Goal: Task Accomplishment & Management: Complete application form

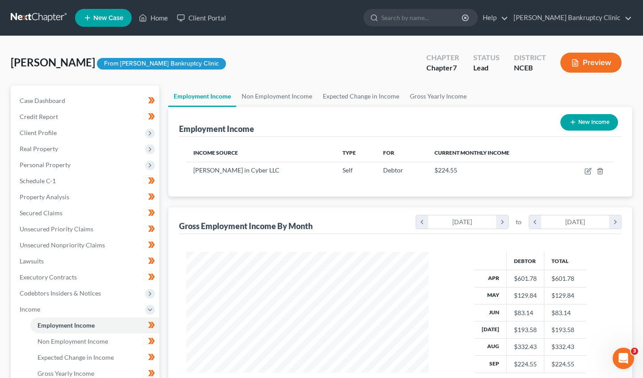
click at [581, 61] on button "Preview" at bounding box center [590, 63] width 61 height 20
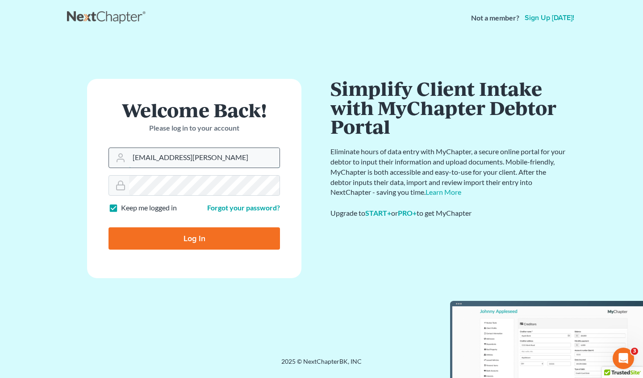
type input "njohannesian0929@email.campbell.edul"
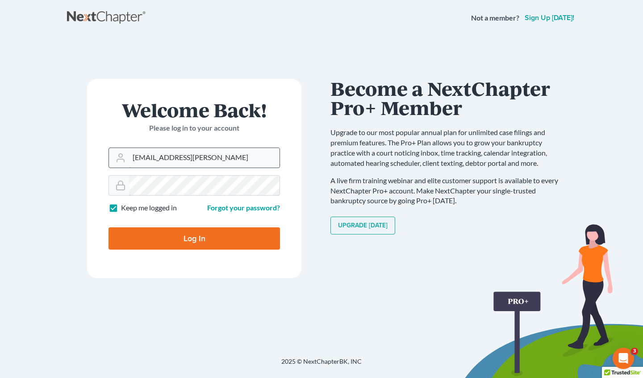
click at [194, 238] on input "Log In" at bounding box center [193, 239] width 171 height 22
type input "Thinking..."
type input "[EMAIL_ADDRESS][DOMAIN_NAME][PERSON_NAME]"
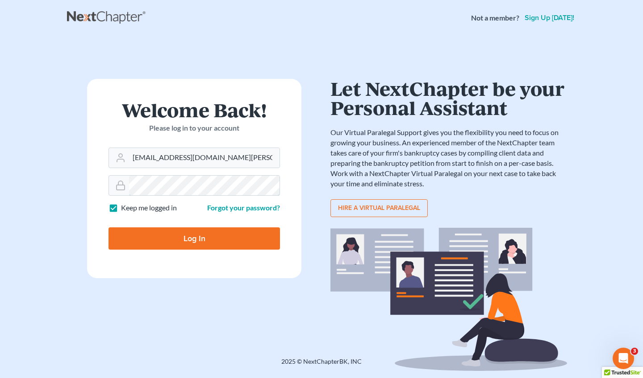
click at [194, 238] on input "Log In" at bounding box center [193, 239] width 171 height 22
type input "Thinking..."
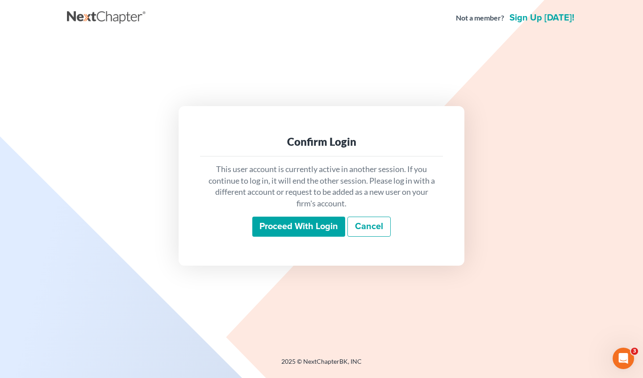
click at [310, 224] on input "Proceed with login" at bounding box center [298, 227] width 93 height 21
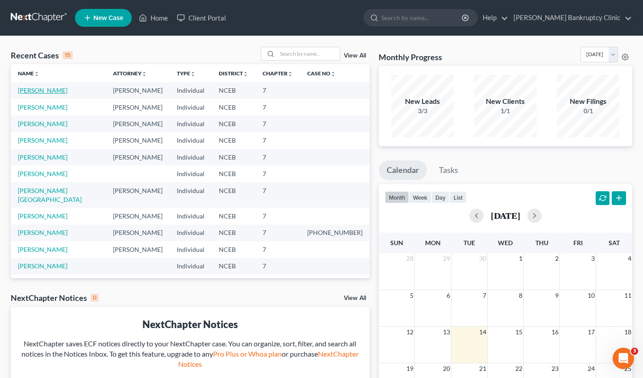
click at [46, 91] on link "[PERSON_NAME]" at bounding box center [43, 91] width 50 height 8
select select "9"
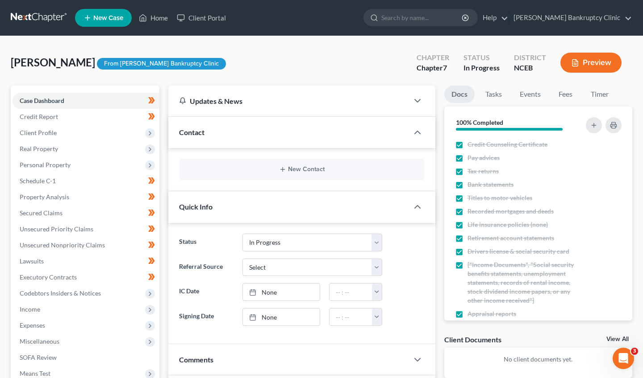
click at [601, 67] on button "Preview" at bounding box center [590, 63] width 61 height 20
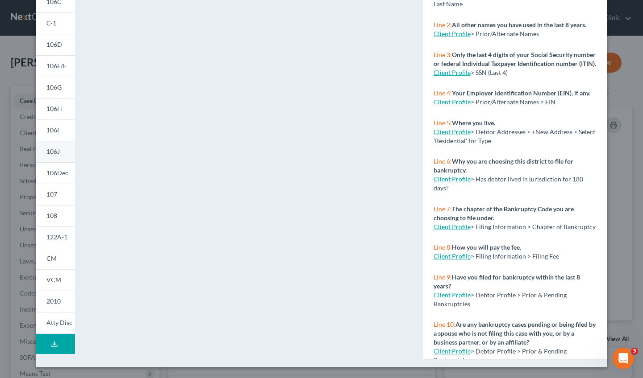
scroll to position [125, 0]
click at [54, 302] on span "2010" at bounding box center [53, 302] width 14 height 8
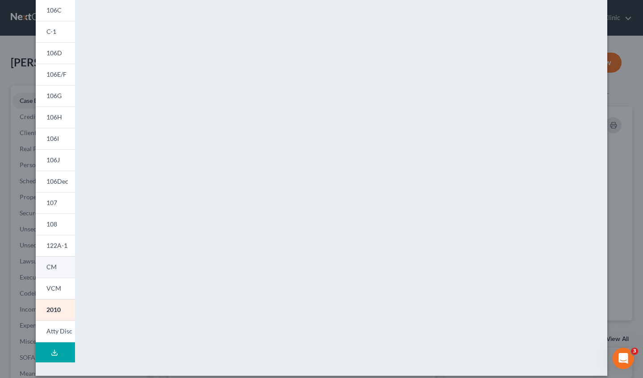
click at [58, 274] on link "CM" at bounding box center [55, 267] width 39 height 21
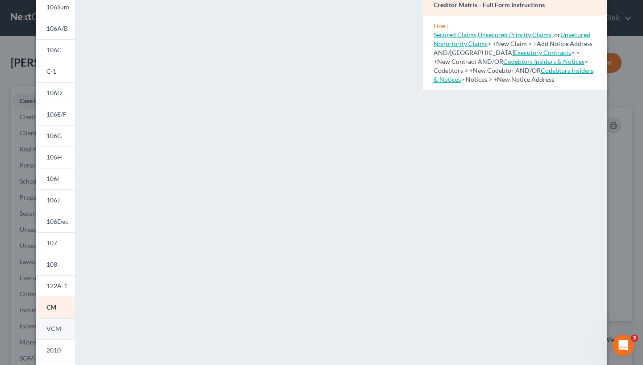
scroll to position [75, 0]
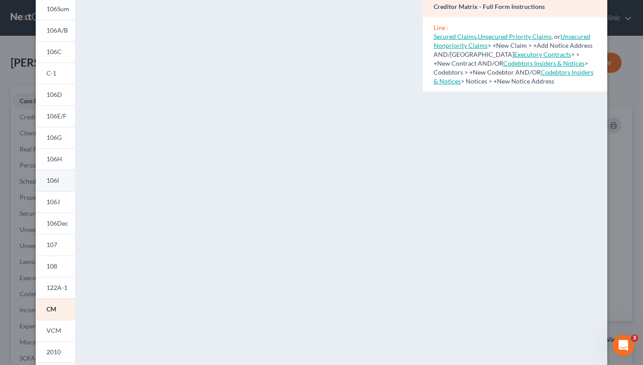
click at [57, 175] on link "106I" at bounding box center [55, 180] width 39 height 21
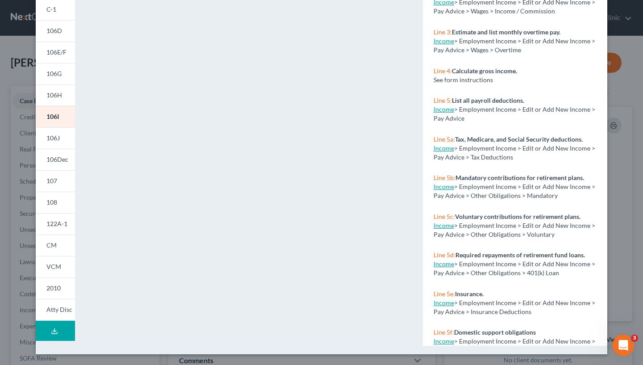
scroll to position [139, 0]
click at [59, 131] on link "106J" at bounding box center [55, 137] width 39 height 21
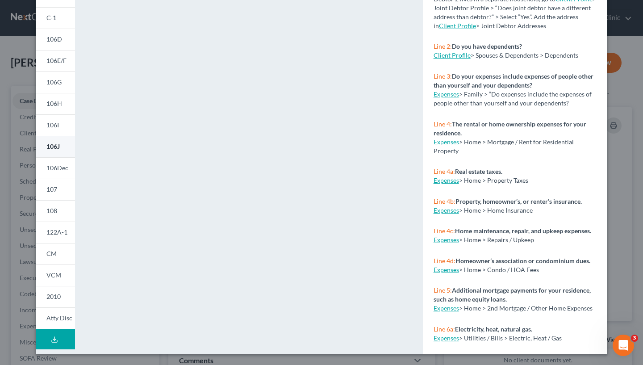
scroll to position [130, 0]
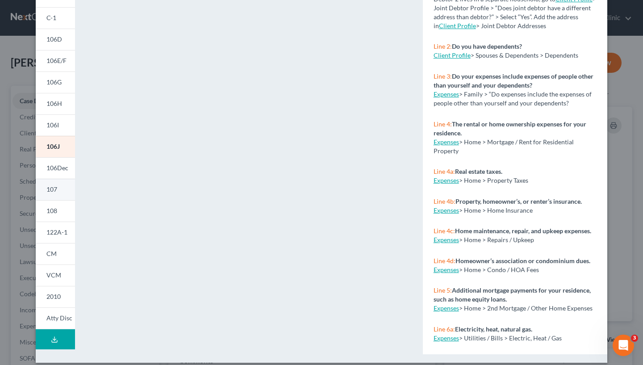
click at [60, 190] on link "107" at bounding box center [55, 189] width 39 height 21
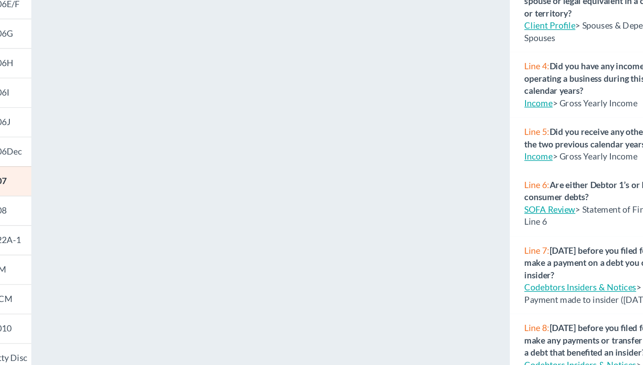
scroll to position [3, 0]
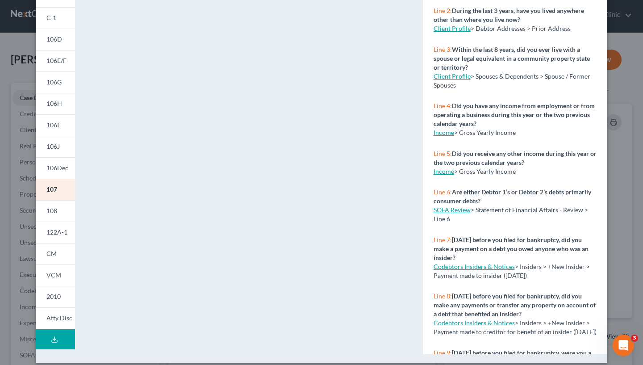
click at [3, 235] on div "Petition Preview Your Statement of Financial Affairs for Individuals Filing for…" at bounding box center [321, 182] width 643 height 365
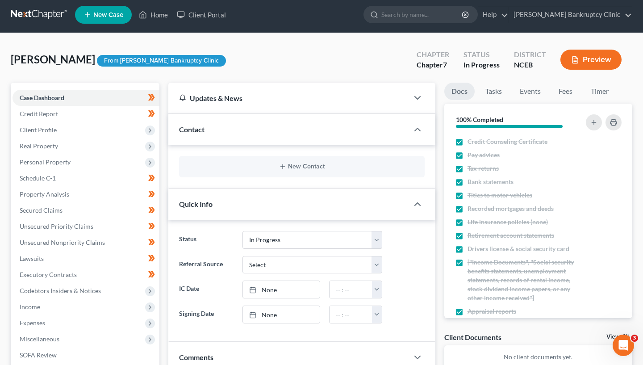
scroll to position [58, 0]
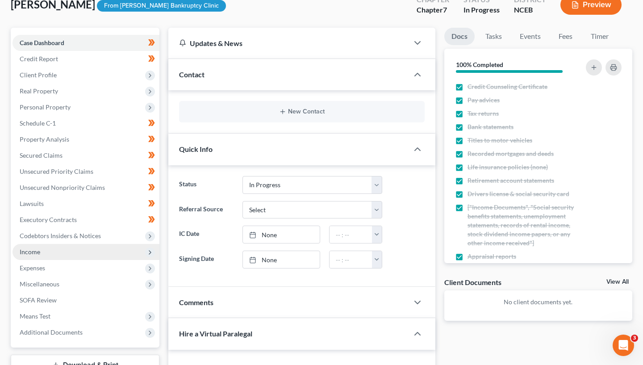
click at [65, 246] on span "Income" at bounding box center [85, 252] width 147 height 16
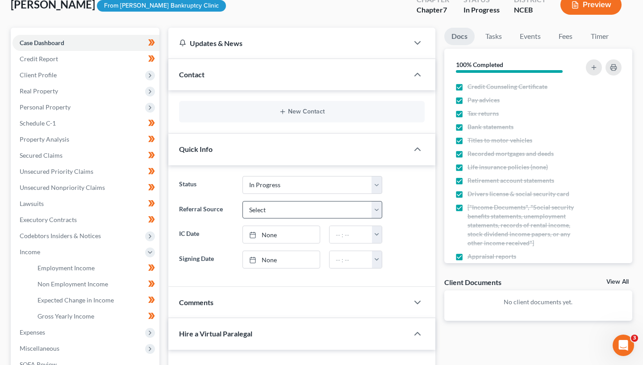
scroll to position [60, 0]
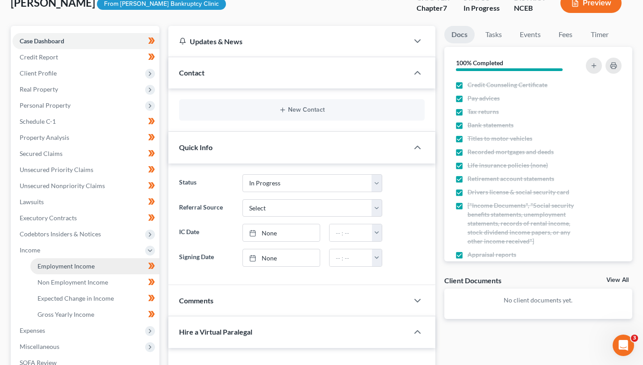
click at [100, 266] on link "Employment Income" at bounding box center [94, 266] width 129 height 16
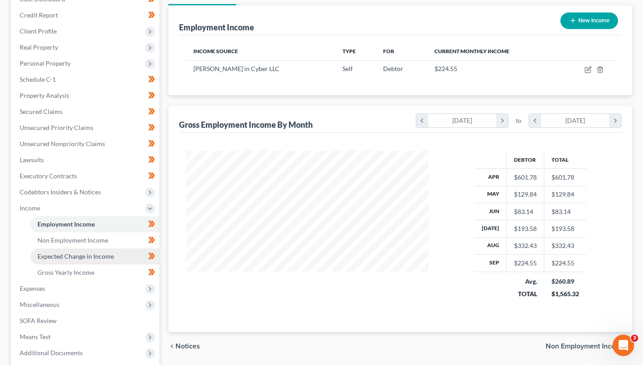
scroll to position [108, 0]
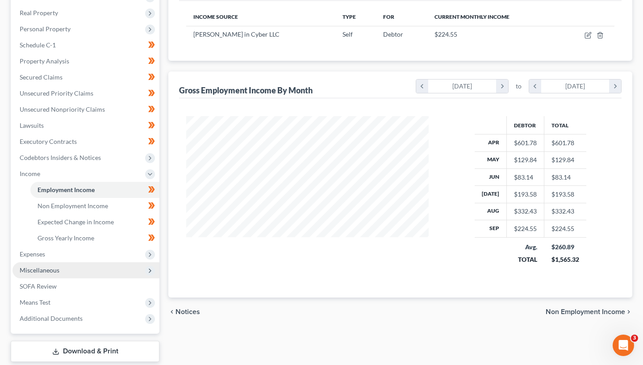
click at [96, 270] on span "Miscellaneous" at bounding box center [85, 270] width 147 height 16
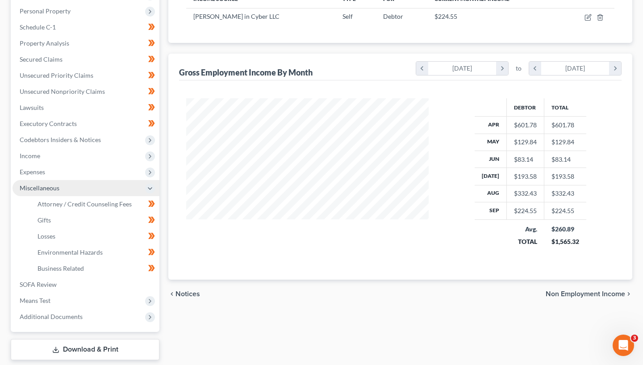
scroll to position [160, 0]
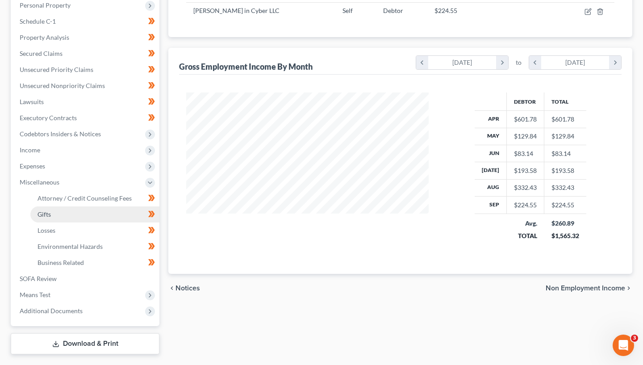
click at [76, 212] on link "Gifts" at bounding box center [94, 214] width 129 height 16
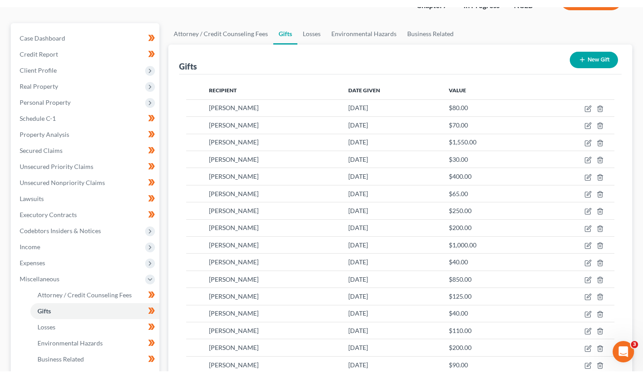
scroll to position [76, 0]
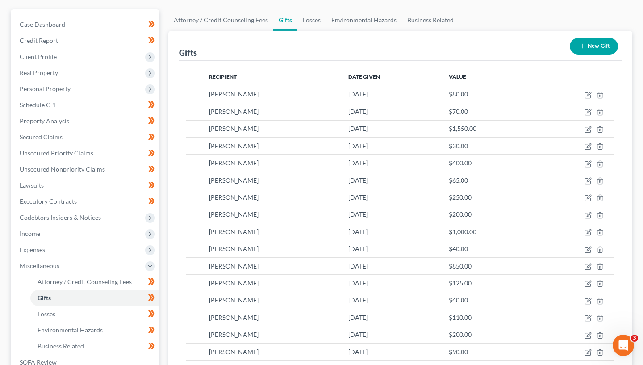
click at [176, 120] on div "Gifts New Gift Recipient Date Given Value [PERSON_NAME] [DATE] $80.00 [PERSON_N…" at bounding box center [400, 299] width 464 height 536
click at [292, 212] on div "[PERSON_NAME]" at bounding box center [271, 214] width 125 height 9
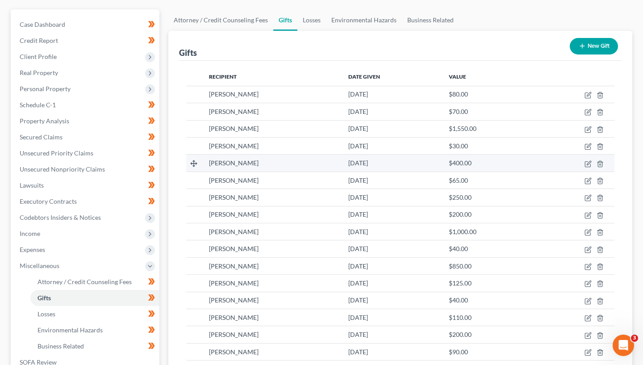
click at [208, 166] on td "[PERSON_NAME]" at bounding box center [271, 162] width 139 height 17
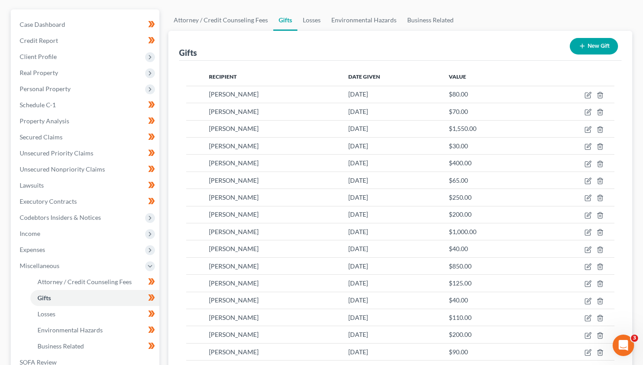
click at [170, 155] on div "Gifts New Gift Recipient Date Given Value [PERSON_NAME] [DATE] $80.00 [PERSON_N…" at bounding box center [400, 299] width 464 height 536
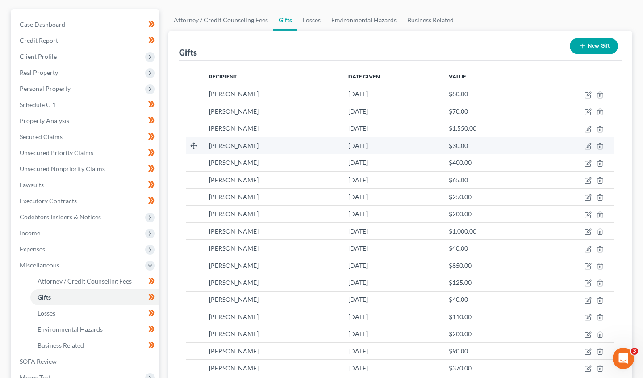
click at [188, 143] on td at bounding box center [194, 145] width 16 height 17
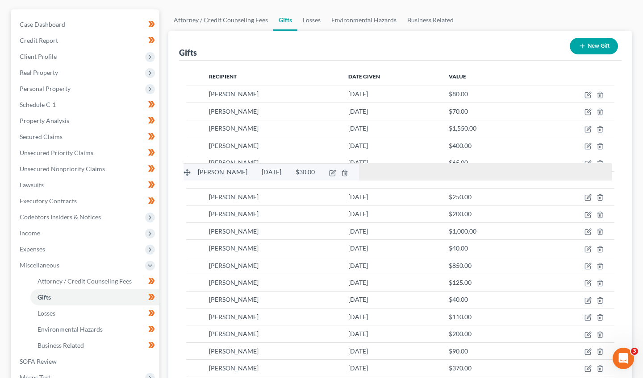
click at [185, 169] on icon at bounding box center [186, 172] width 7 height 7
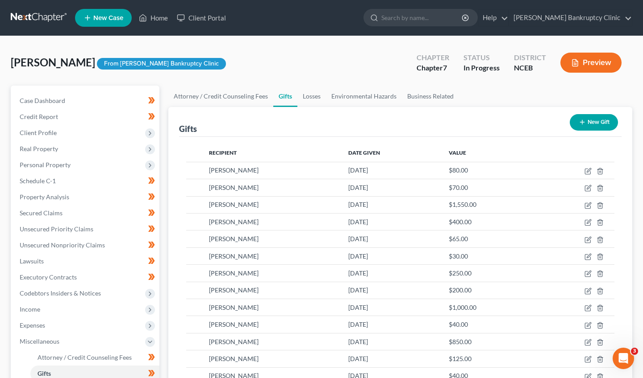
scroll to position [0, 0]
click at [603, 174] on icon "button" at bounding box center [599, 171] width 7 height 7
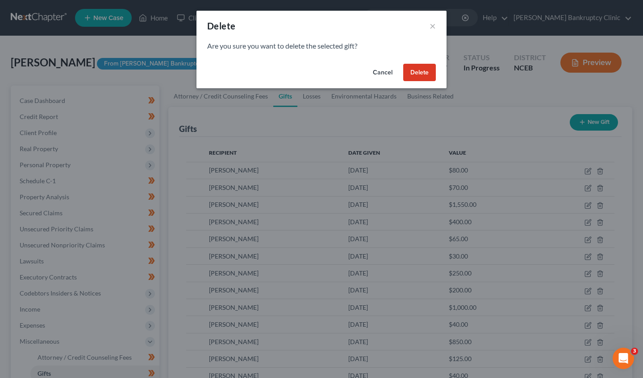
click at [427, 71] on button "Delete" at bounding box center [419, 73] width 33 height 18
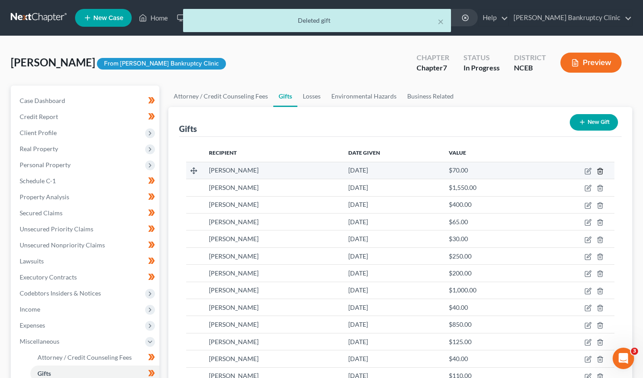
click at [598, 173] on icon "button" at bounding box center [599, 171] width 7 height 7
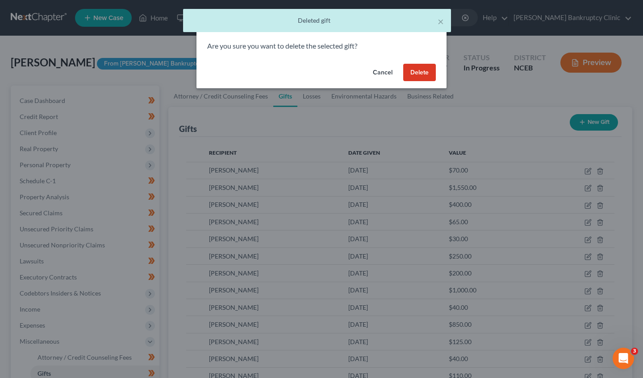
click at [429, 75] on button "Delete" at bounding box center [419, 73] width 33 height 18
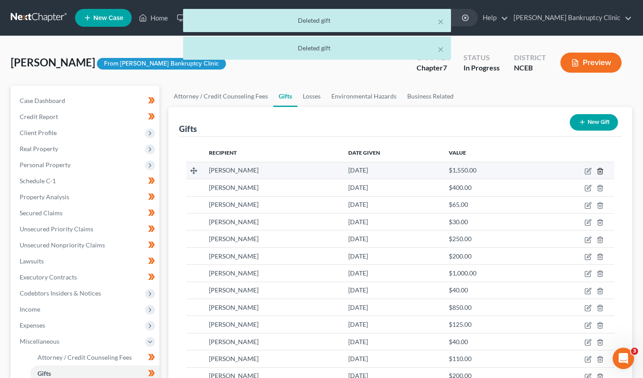
click at [600, 174] on icon "button" at bounding box center [600, 171] width 4 height 6
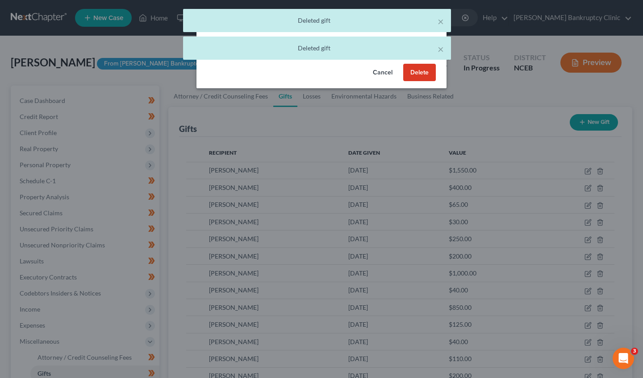
click at [412, 71] on button "Delete" at bounding box center [419, 73] width 33 height 18
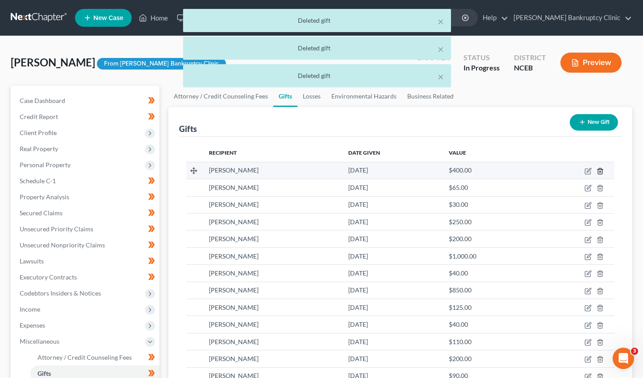
click at [598, 170] on icon "button" at bounding box center [600, 171] width 4 height 6
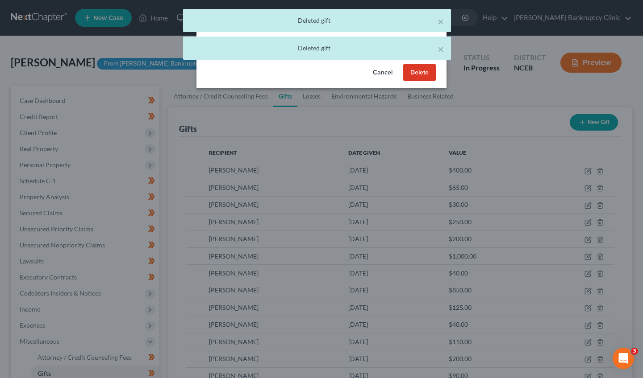
click at [426, 73] on button "Delete" at bounding box center [419, 73] width 33 height 18
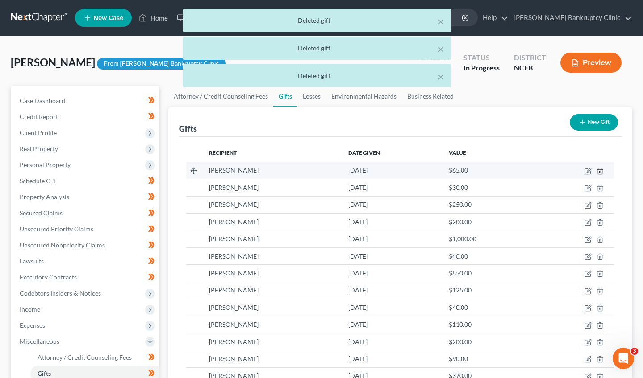
click at [597, 172] on icon "button" at bounding box center [599, 171] width 7 height 7
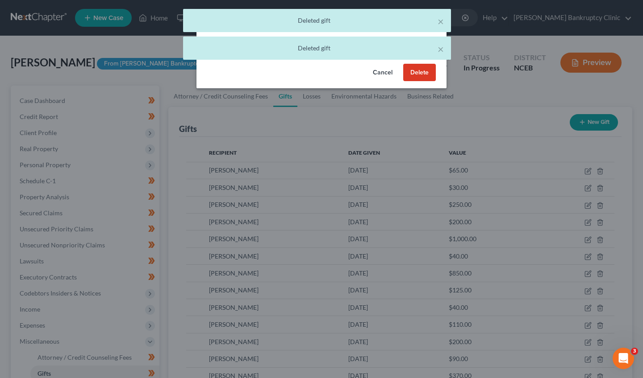
click at [420, 75] on button "Delete" at bounding box center [419, 73] width 33 height 18
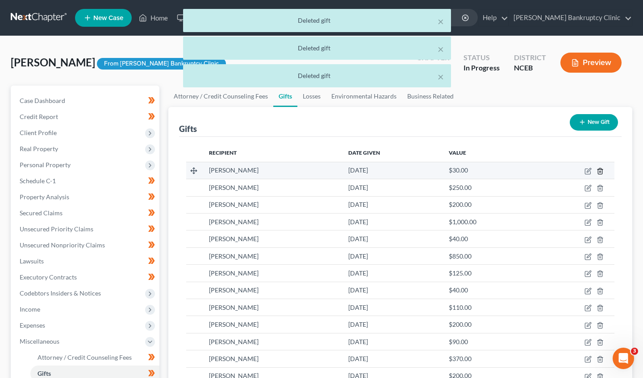
click at [598, 169] on icon "button" at bounding box center [599, 171] width 7 height 7
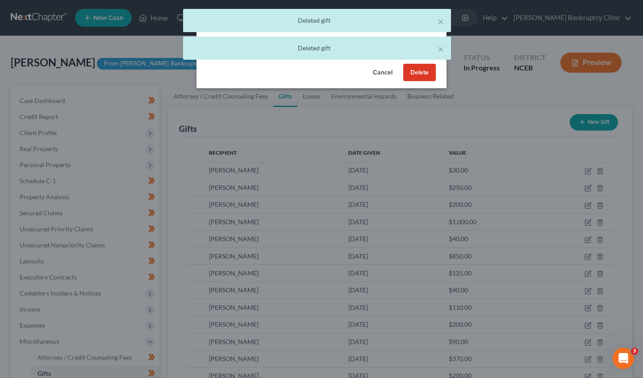
click at [418, 79] on button "Delete" at bounding box center [419, 73] width 33 height 18
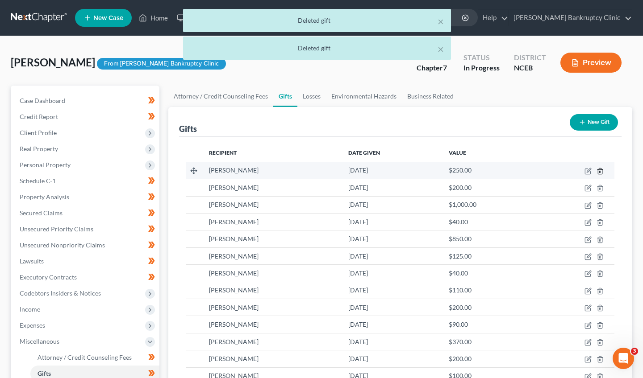
click at [603, 171] on icon "button" at bounding box center [599, 171] width 7 height 7
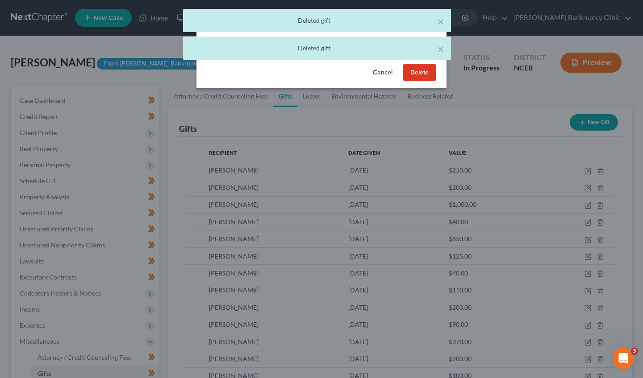
click at [418, 74] on button "Delete" at bounding box center [419, 73] width 33 height 18
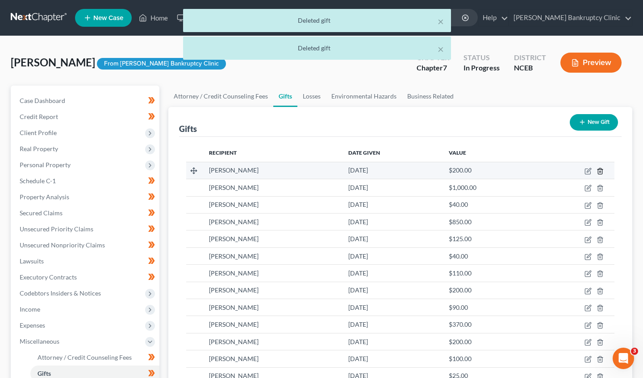
click at [600, 174] on icon "button" at bounding box center [600, 171] width 4 height 6
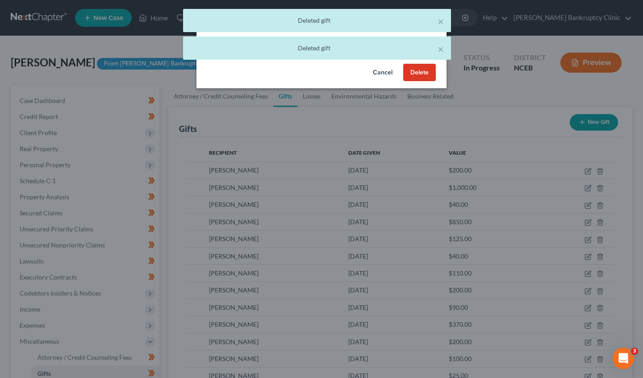
click at [418, 68] on button "Delete" at bounding box center [419, 73] width 33 height 18
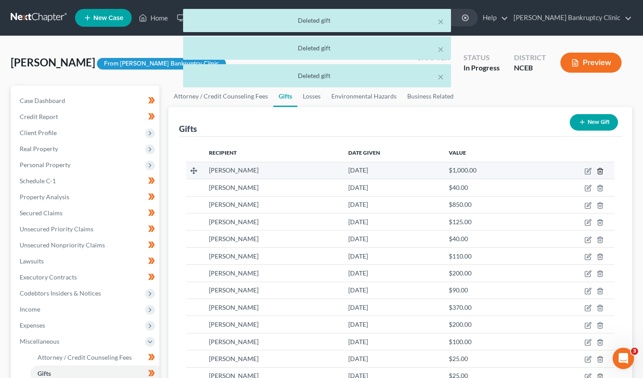
click at [602, 173] on icon "button" at bounding box center [599, 171] width 7 height 7
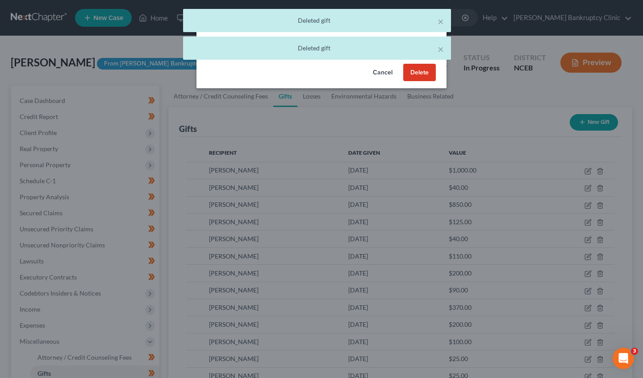
click at [420, 67] on button "Delete" at bounding box center [419, 73] width 33 height 18
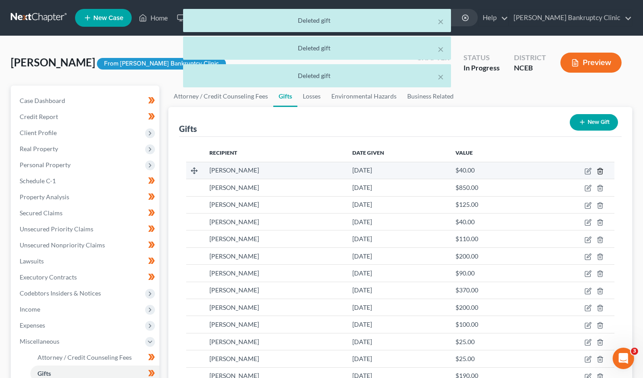
click at [601, 171] on icon "button" at bounding box center [599, 171] width 7 height 7
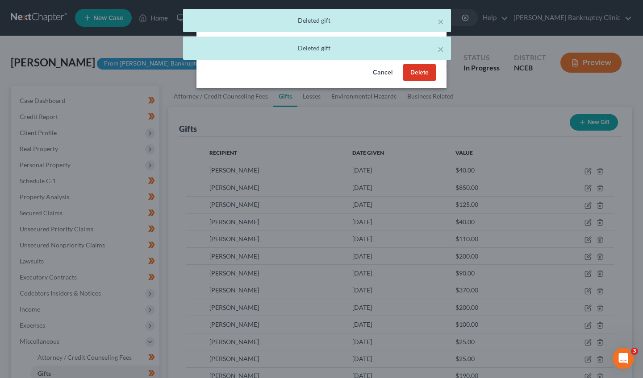
click at [416, 71] on button "Delete" at bounding box center [419, 73] width 33 height 18
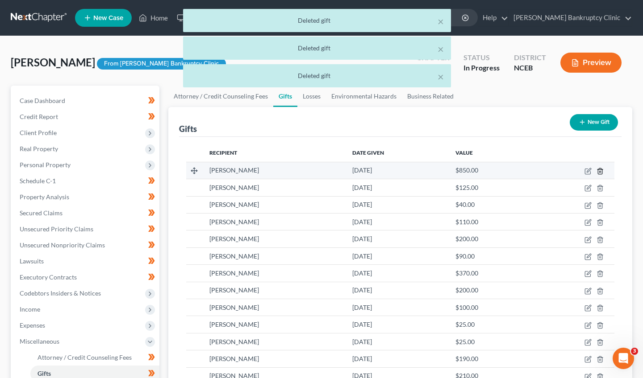
click at [600, 171] on line "button" at bounding box center [600, 172] width 0 height 2
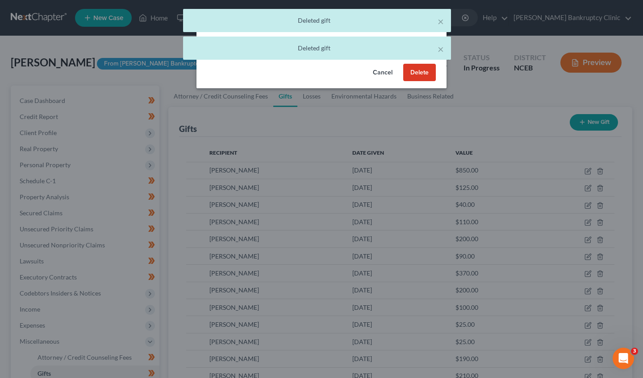
click at [416, 75] on button "Delete" at bounding box center [419, 73] width 33 height 18
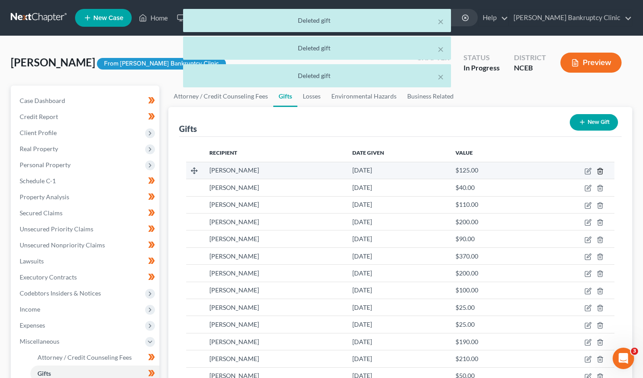
click at [597, 174] on icon "button" at bounding box center [599, 171] width 7 height 7
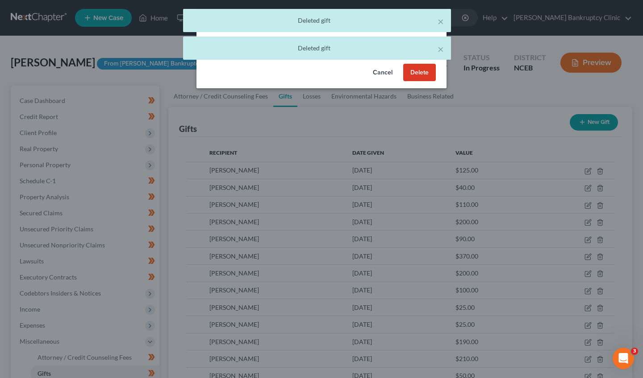
click at [414, 68] on button "Delete" at bounding box center [419, 73] width 33 height 18
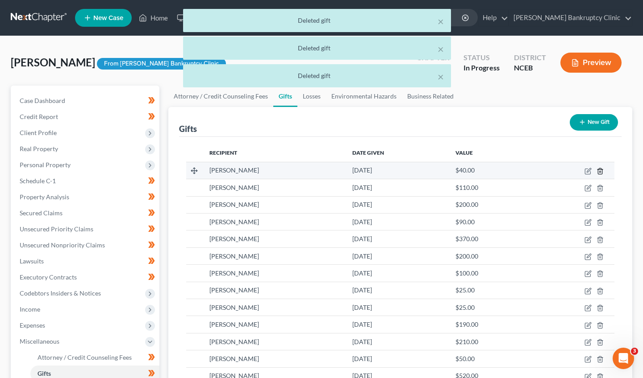
click at [599, 169] on icon "button" at bounding box center [600, 171] width 4 height 6
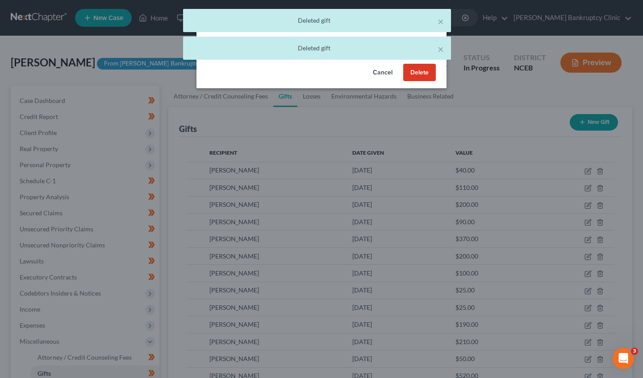
click at [410, 66] on button "Delete" at bounding box center [419, 73] width 33 height 18
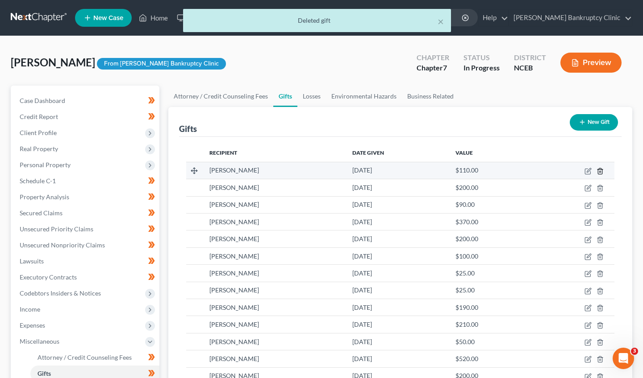
click at [599, 170] on icon "button" at bounding box center [599, 171] width 7 height 7
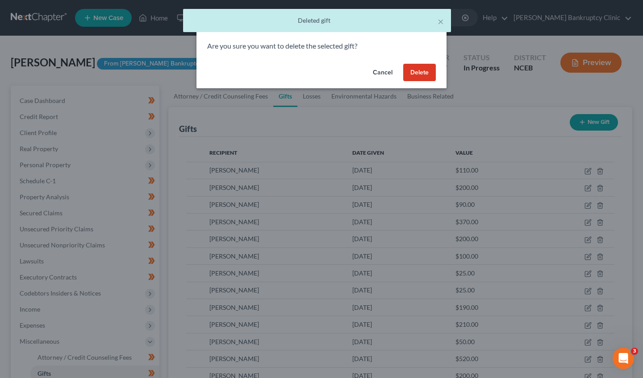
click at [413, 69] on button "Delete" at bounding box center [419, 73] width 33 height 18
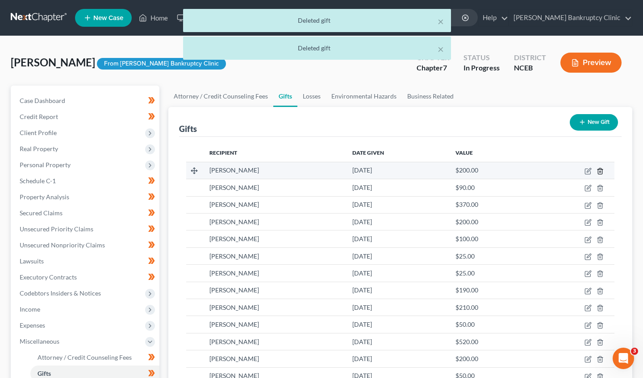
click at [600, 174] on icon "button" at bounding box center [599, 171] width 7 height 7
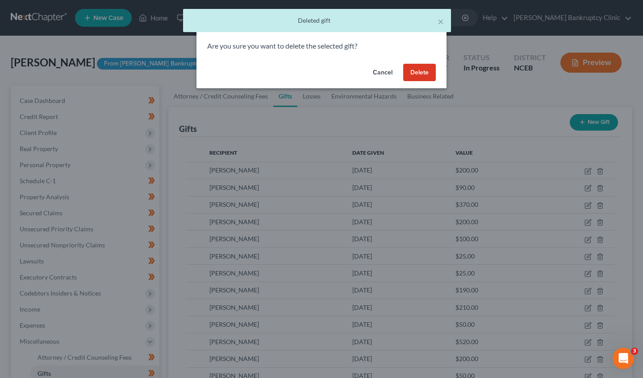
click at [429, 75] on button "Delete" at bounding box center [419, 73] width 33 height 18
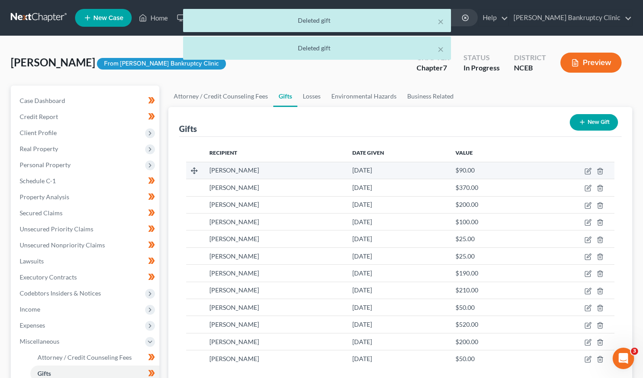
click at [604, 174] on td at bounding box center [572, 170] width 83 height 17
click at [598, 172] on icon "button" at bounding box center [600, 171] width 4 height 6
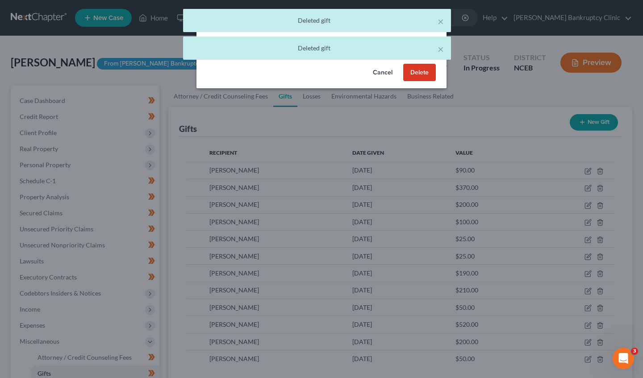
click at [431, 75] on button "Delete" at bounding box center [419, 73] width 33 height 18
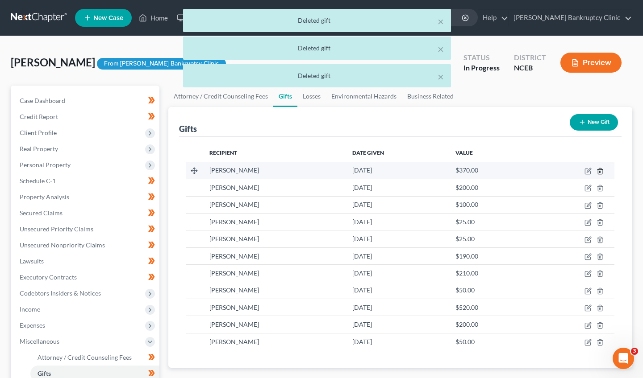
click at [599, 174] on icon "button" at bounding box center [599, 171] width 7 height 7
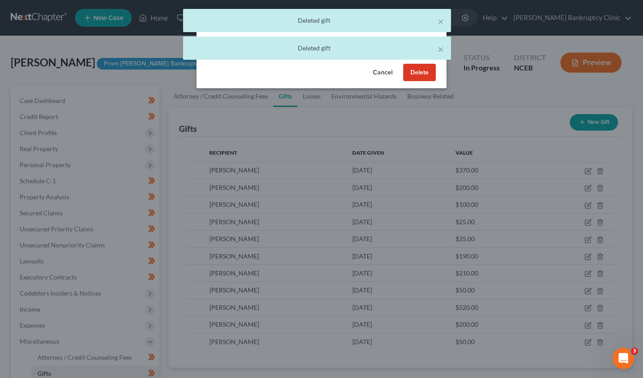
click at [419, 64] on div "× Deleted gift × Deleted gift" at bounding box center [317, 36] width 643 height 55
click at [420, 73] on button "Delete" at bounding box center [419, 73] width 33 height 18
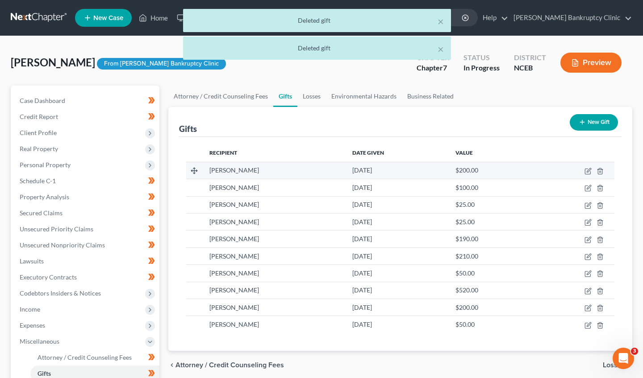
click at [606, 177] on td at bounding box center [572, 170] width 83 height 17
click at [601, 176] on td at bounding box center [572, 170] width 83 height 17
click at [601, 174] on icon "button" at bounding box center [600, 171] width 4 height 6
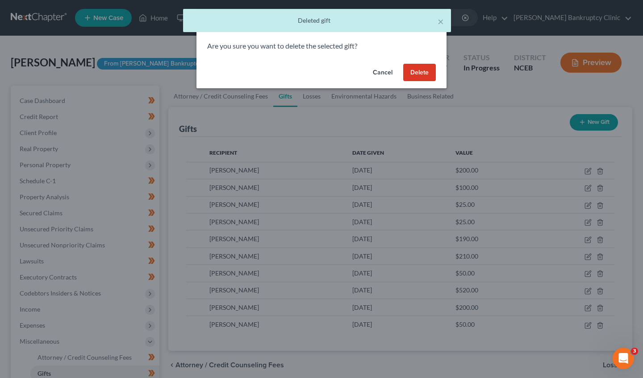
click at [421, 76] on button "Delete" at bounding box center [419, 73] width 33 height 18
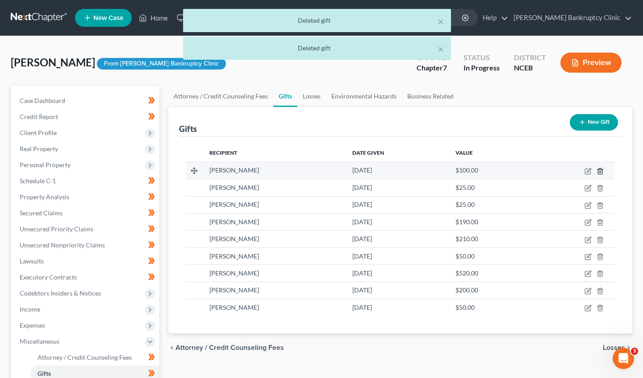
click at [596, 173] on td at bounding box center [572, 170] width 83 height 17
click at [600, 172] on icon "button" at bounding box center [599, 171] width 7 height 7
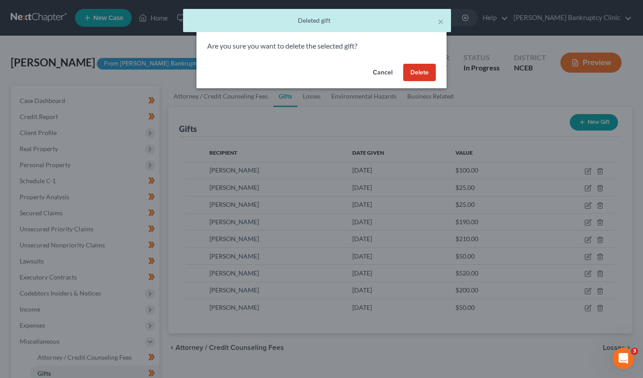
click at [415, 73] on button "Delete" at bounding box center [419, 73] width 33 height 18
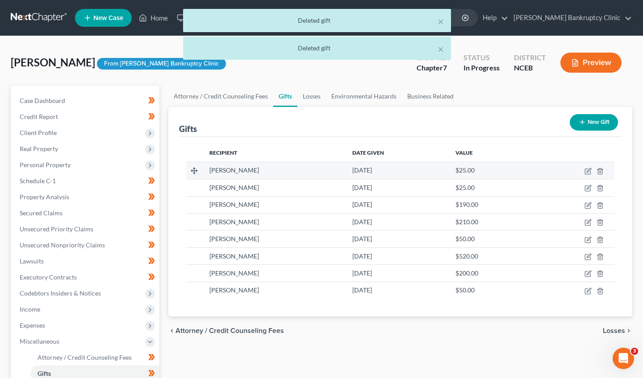
click at [600, 175] on td at bounding box center [572, 170] width 83 height 17
click at [599, 169] on icon "button" at bounding box center [600, 171] width 4 height 6
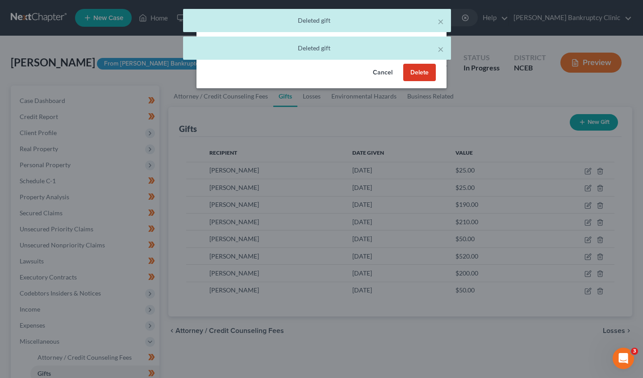
click at [408, 73] on button "Delete" at bounding box center [419, 73] width 33 height 18
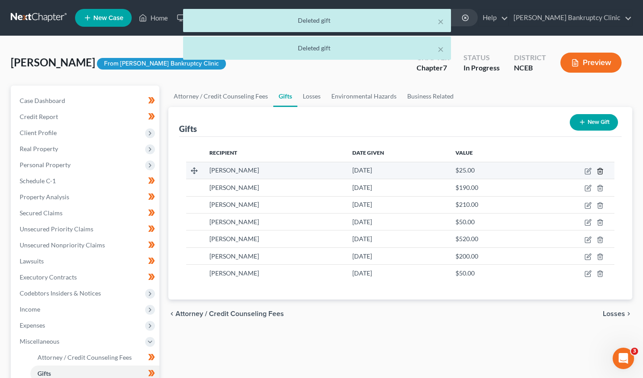
click at [598, 170] on icon "button" at bounding box center [600, 171] width 4 height 6
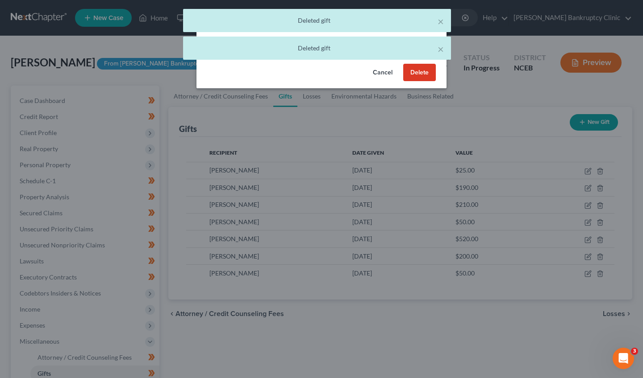
click at [424, 73] on button "Delete" at bounding box center [419, 73] width 33 height 18
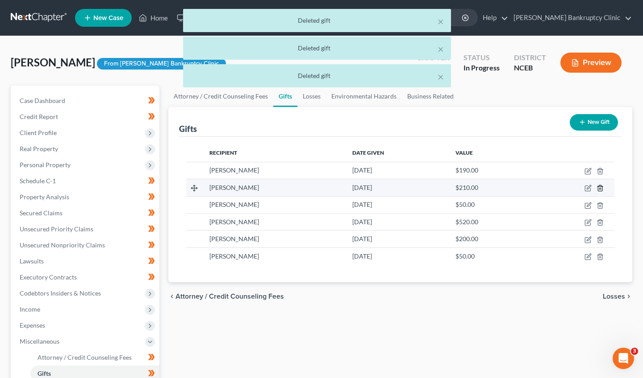
click at [603, 188] on icon "button" at bounding box center [599, 188] width 7 height 7
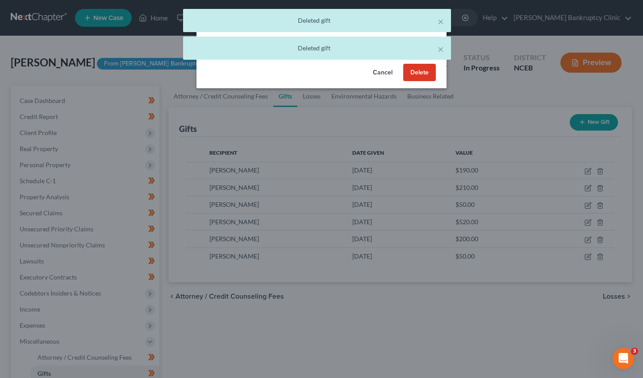
click at [424, 74] on button "Delete" at bounding box center [419, 73] width 33 height 18
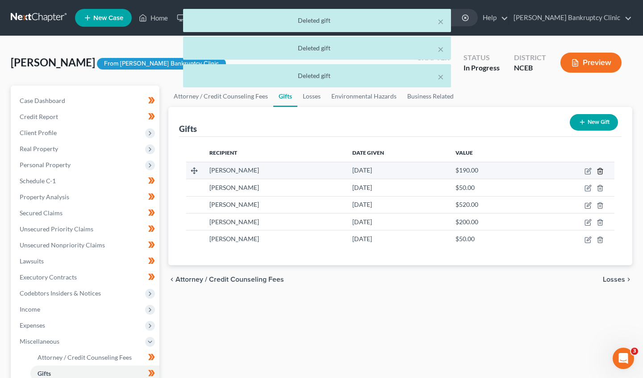
click at [602, 174] on icon "button" at bounding box center [599, 171] width 7 height 7
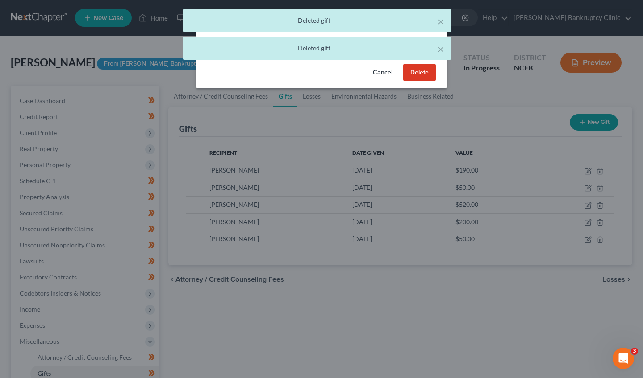
click at [421, 70] on button "Delete" at bounding box center [419, 73] width 33 height 18
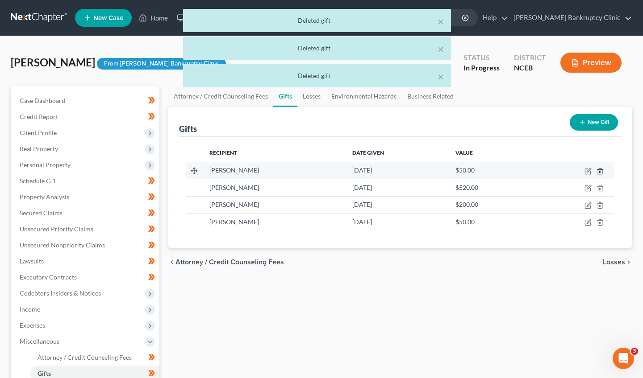
click at [601, 173] on icon "button" at bounding box center [599, 171] width 7 height 7
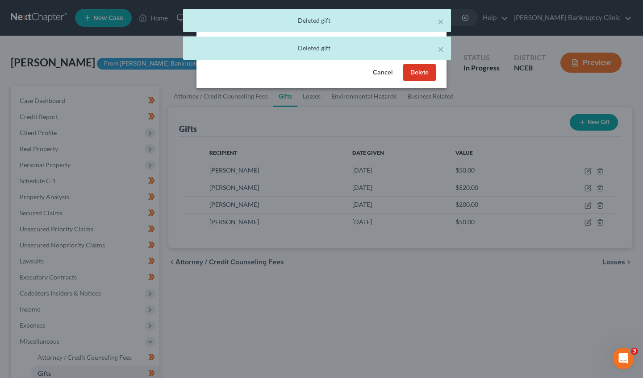
click at [418, 69] on button "Delete" at bounding box center [419, 73] width 33 height 18
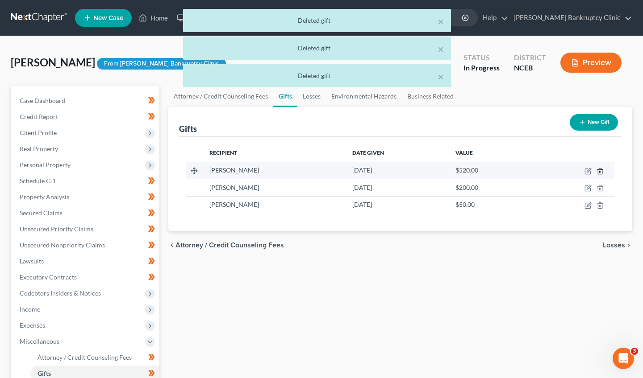
click at [596, 173] on icon "button" at bounding box center [599, 171] width 7 height 7
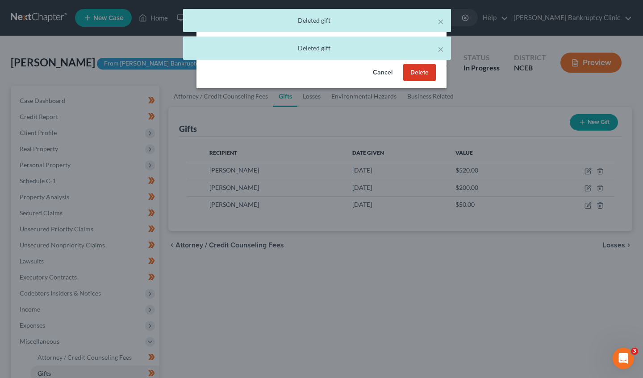
click at [428, 73] on button "Delete" at bounding box center [419, 73] width 33 height 18
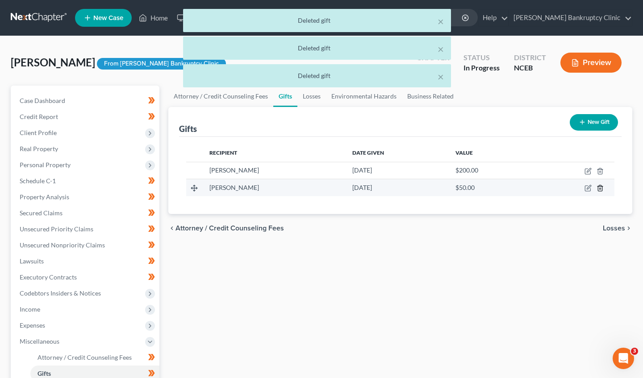
click at [596, 188] on icon "button" at bounding box center [599, 188] width 7 height 7
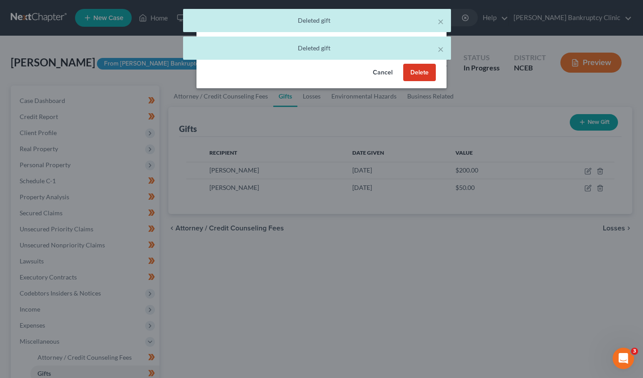
click at [420, 73] on button "Delete" at bounding box center [419, 73] width 33 height 18
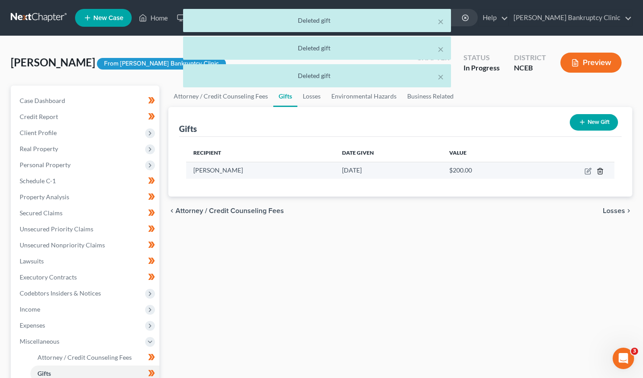
click at [597, 170] on polyline "button" at bounding box center [599, 170] width 5 height 0
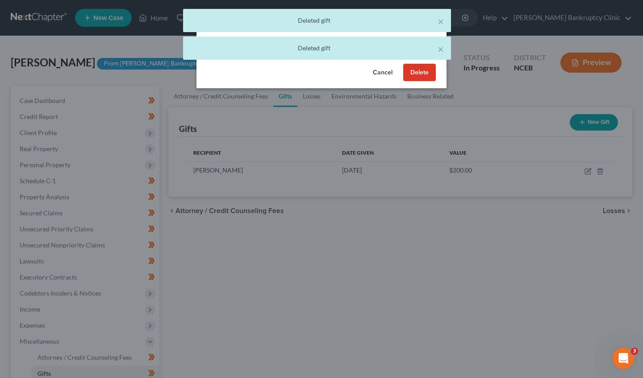
click at [418, 73] on button "Delete" at bounding box center [419, 73] width 33 height 18
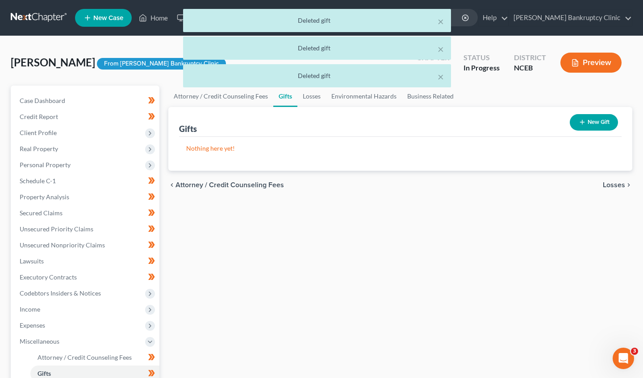
click at [368, 190] on div "chevron_left Attorney / Credit Counseling Fees Losses chevron_right" at bounding box center [400, 185] width 464 height 29
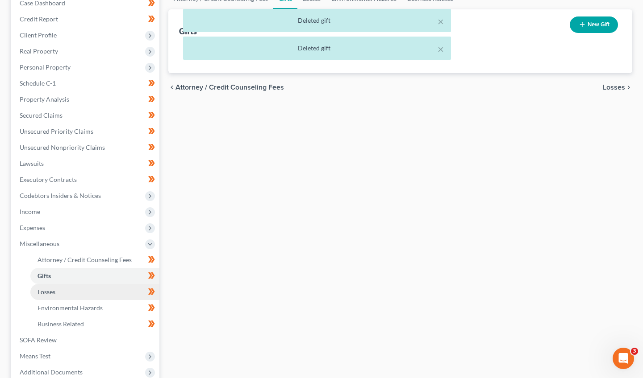
click at [109, 298] on link "Losses" at bounding box center [94, 292] width 129 height 16
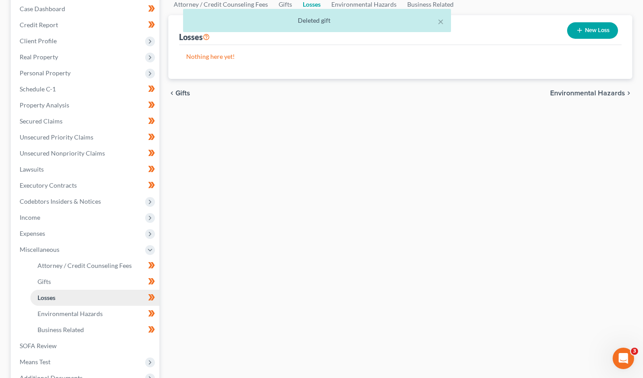
scroll to position [138, 0]
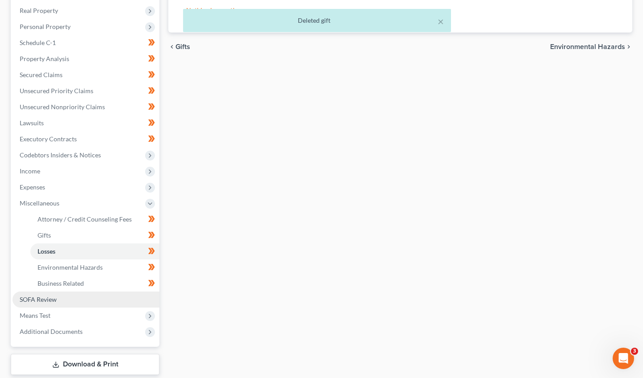
click at [90, 301] on link "SOFA Review" at bounding box center [85, 300] width 147 height 16
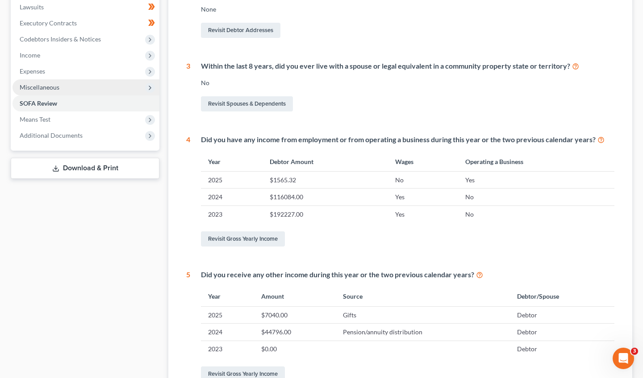
scroll to position [253, 0]
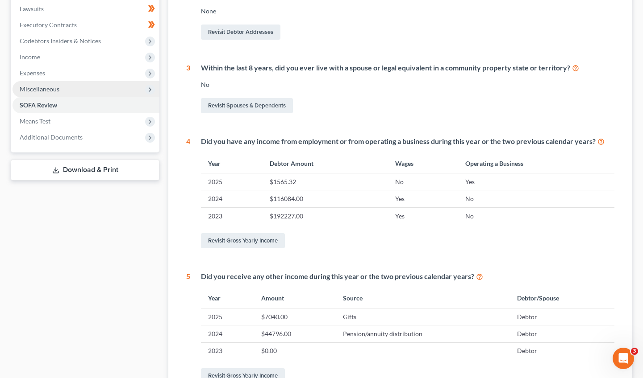
click at [100, 84] on span "Miscellaneous" at bounding box center [85, 89] width 147 height 16
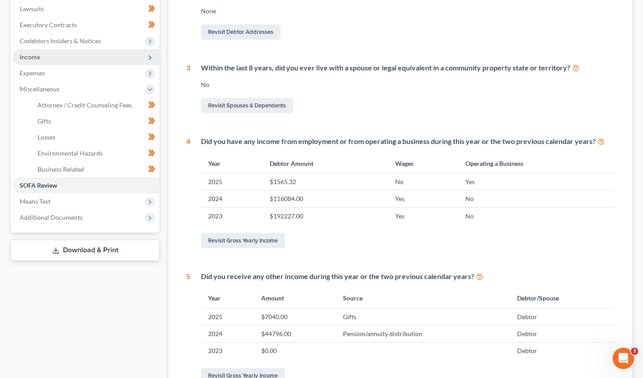
click at [80, 57] on span "Income" at bounding box center [85, 57] width 147 height 16
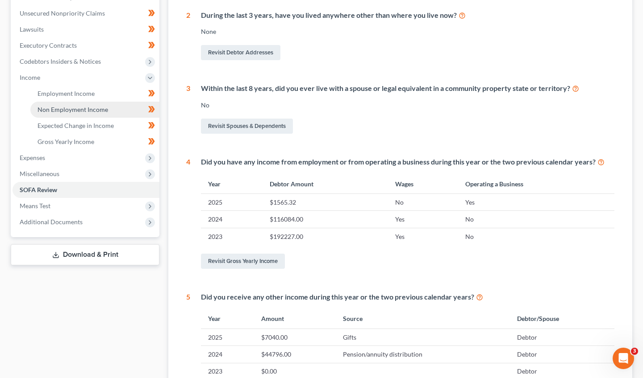
click at [79, 108] on span "Non Employment Income" at bounding box center [72, 110] width 71 height 8
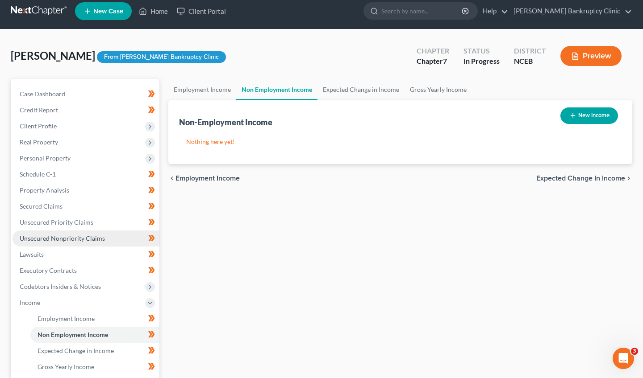
scroll to position [40, 0]
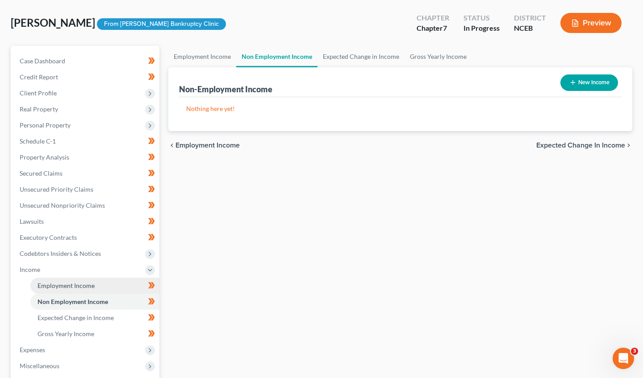
click at [69, 283] on span "Employment Income" at bounding box center [65, 286] width 57 height 8
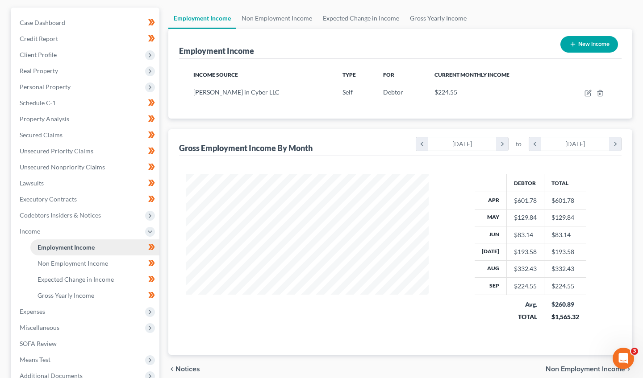
scroll to position [79, 0]
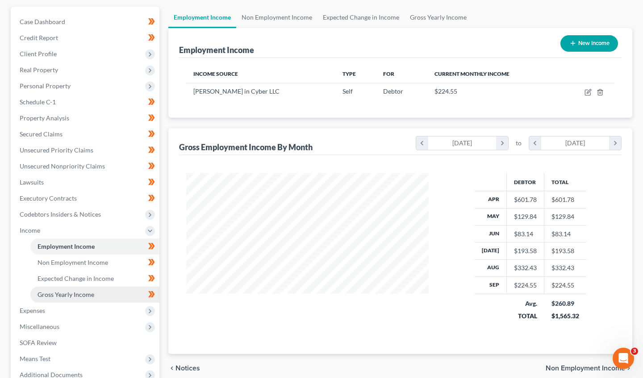
click at [68, 294] on span "Gross Yearly Income" at bounding box center [65, 295] width 57 height 8
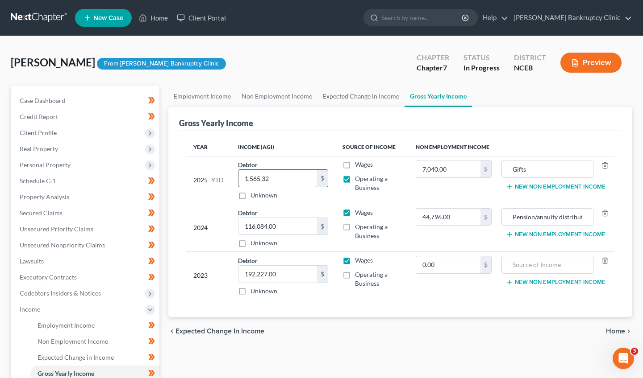
scroll to position [14, 0]
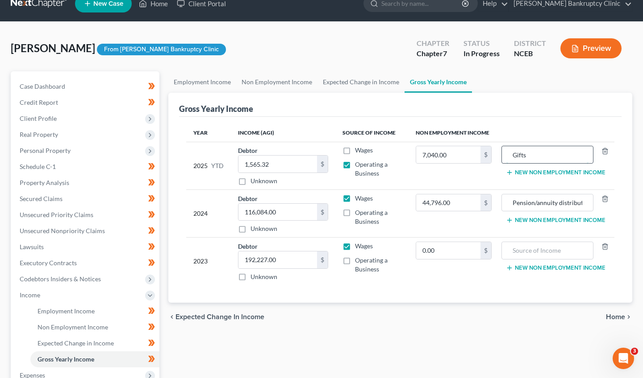
click at [540, 152] on input "Gifts" at bounding box center [547, 154] width 82 height 17
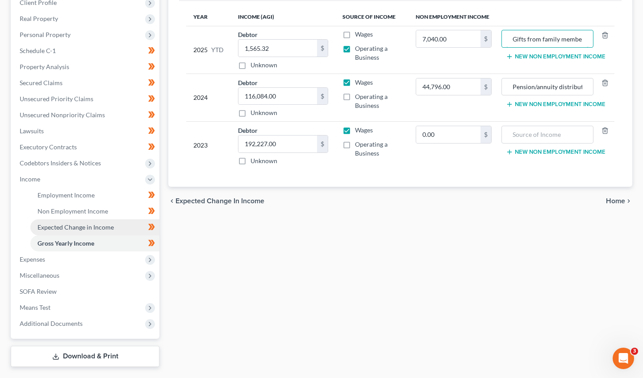
scroll to position [138, 0]
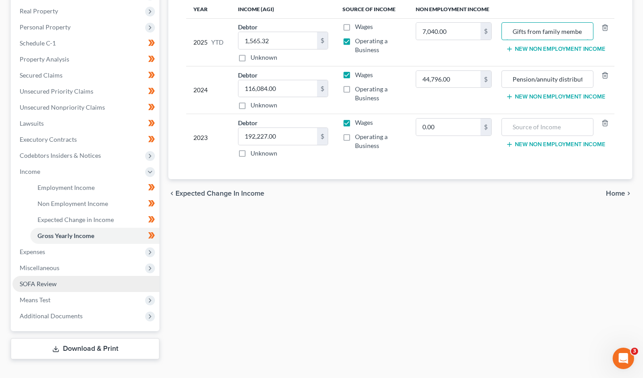
type input "Gifts from family members"
click at [105, 285] on link "SOFA Review" at bounding box center [85, 284] width 147 height 16
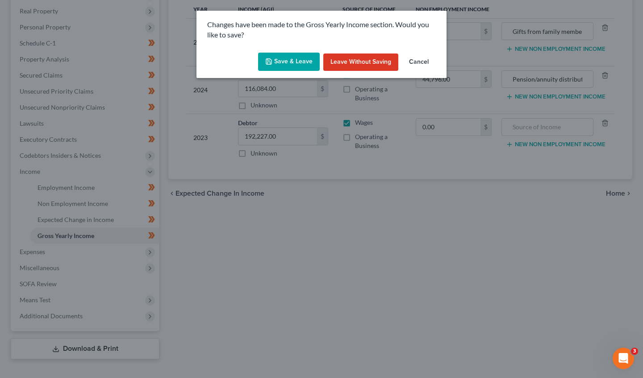
click at [288, 62] on button "Save & Leave" at bounding box center [289, 62] width 62 height 19
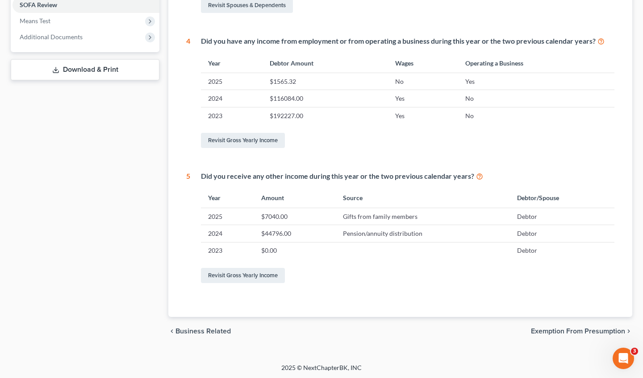
scroll to position [353, 0]
